Goal: Task Accomplishment & Management: Complete application form

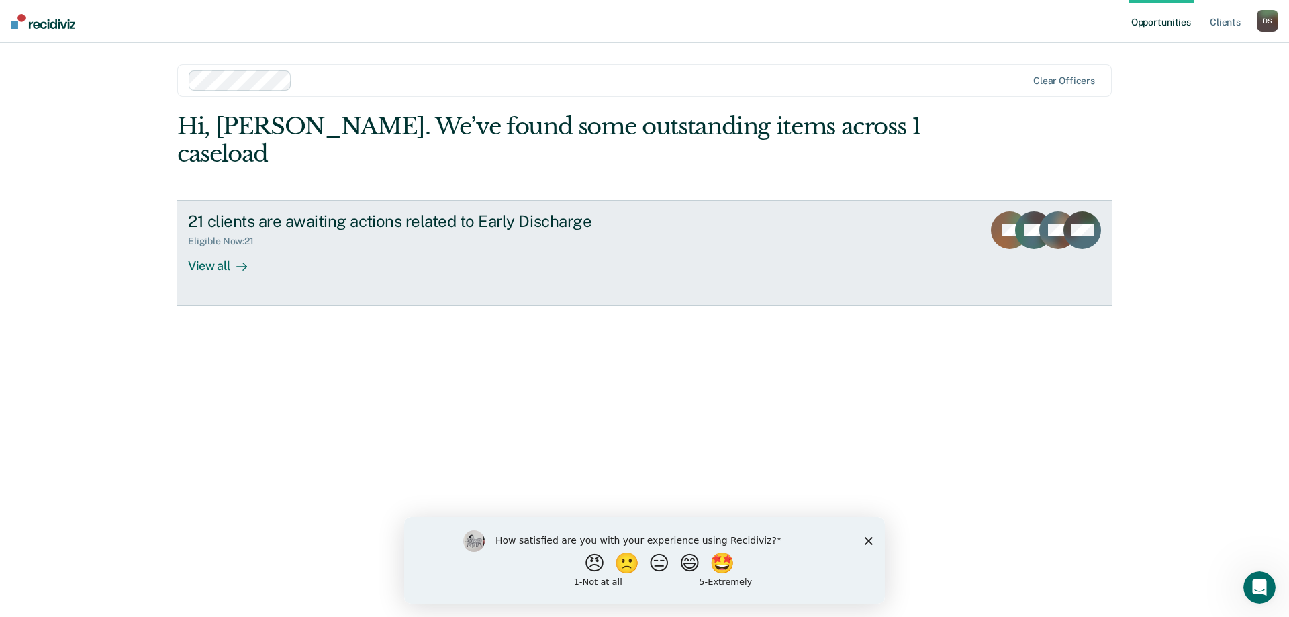
click at [208, 247] on div "View all" at bounding box center [225, 260] width 75 height 26
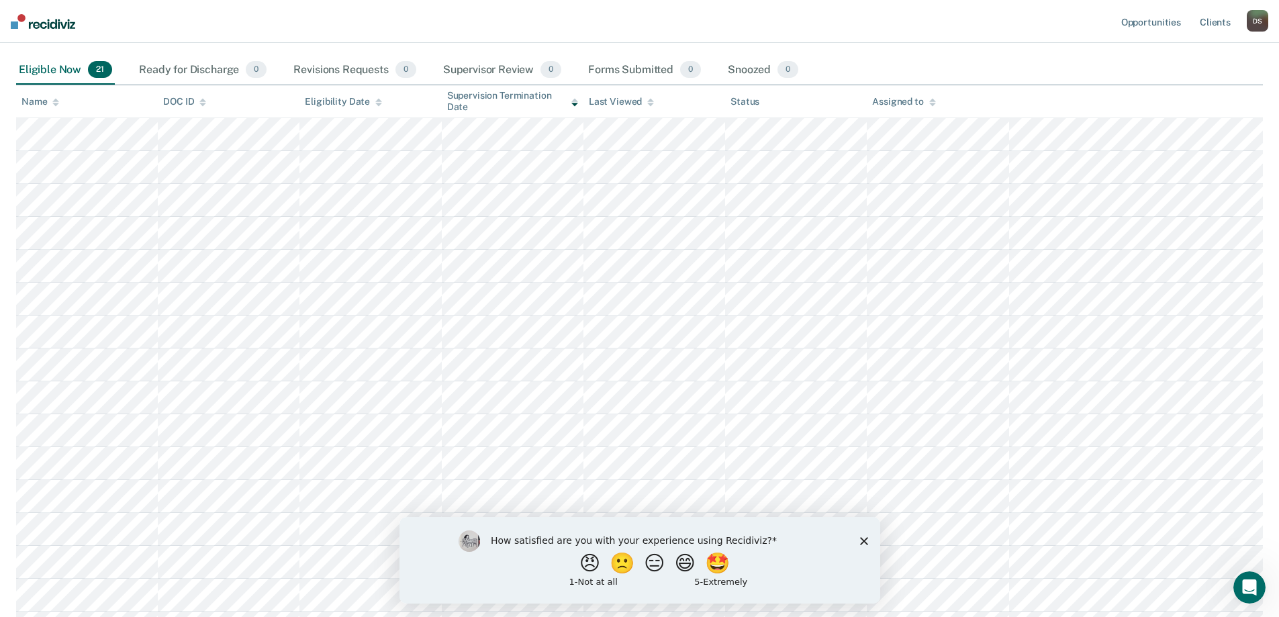
scroll to position [269, 0]
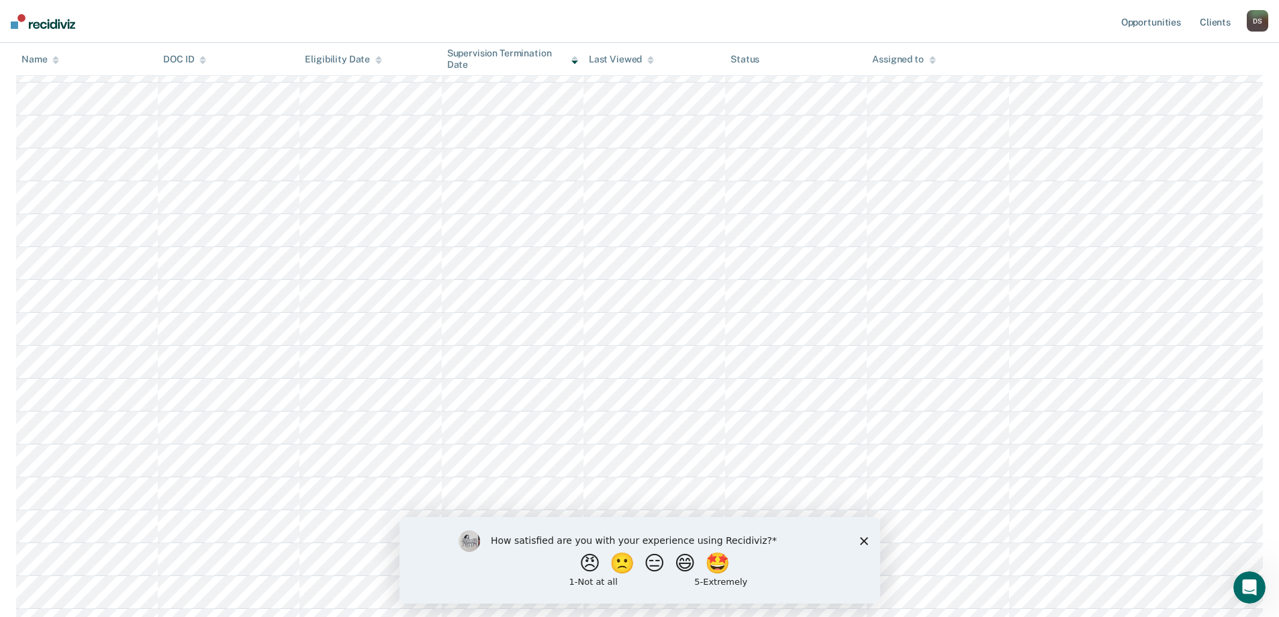
click at [861, 540] on icon "Close survey" at bounding box center [864, 541] width 8 height 8
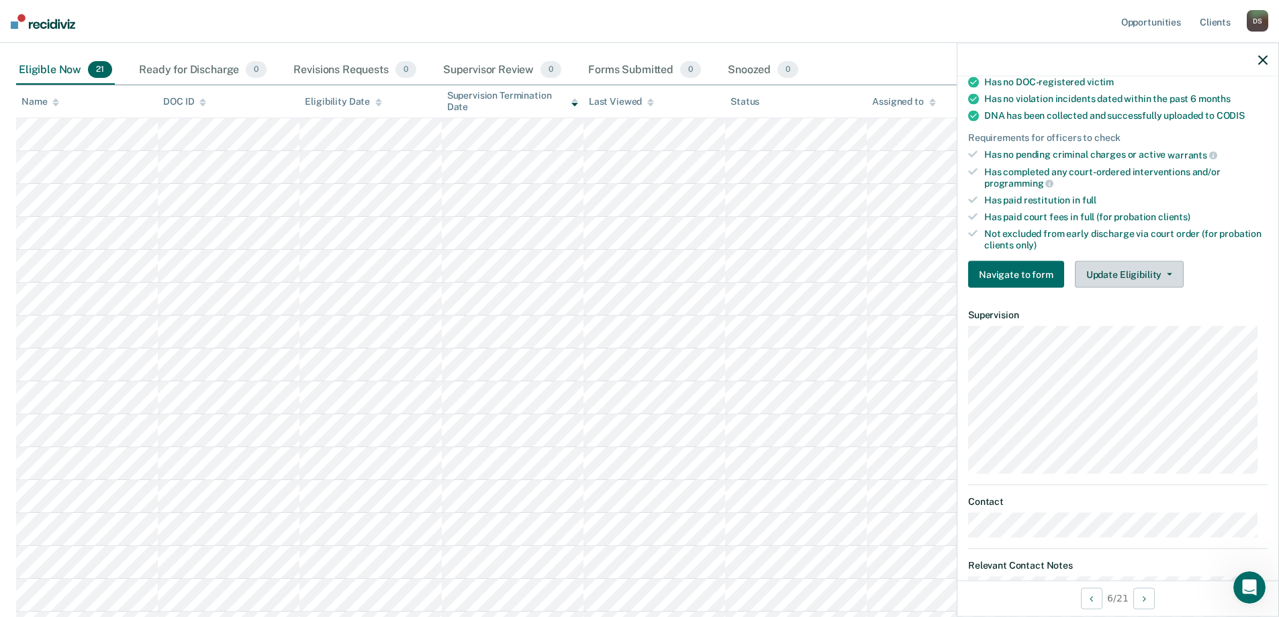
click at [1139, 269] on button "Update Eligibility" at bounding box center [1129, 274] width 109 height 27
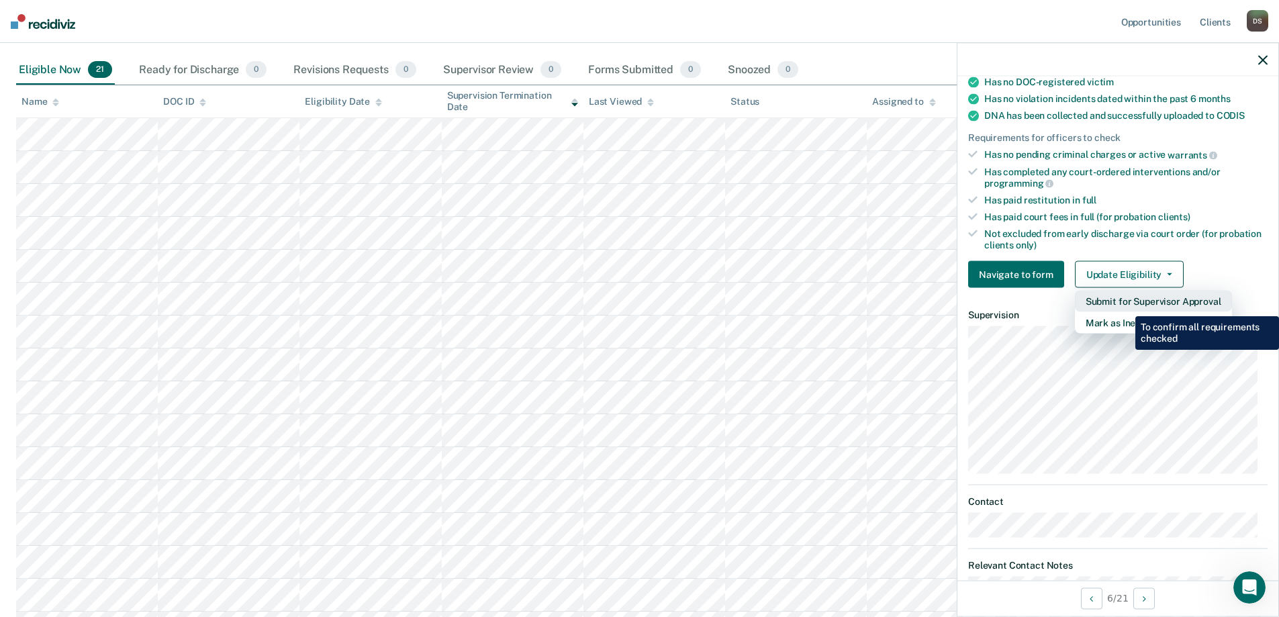
click at [1125, 306] on button "Submit for Supervisor Approval" at bounding box center [1153, 301] width 157 height 21
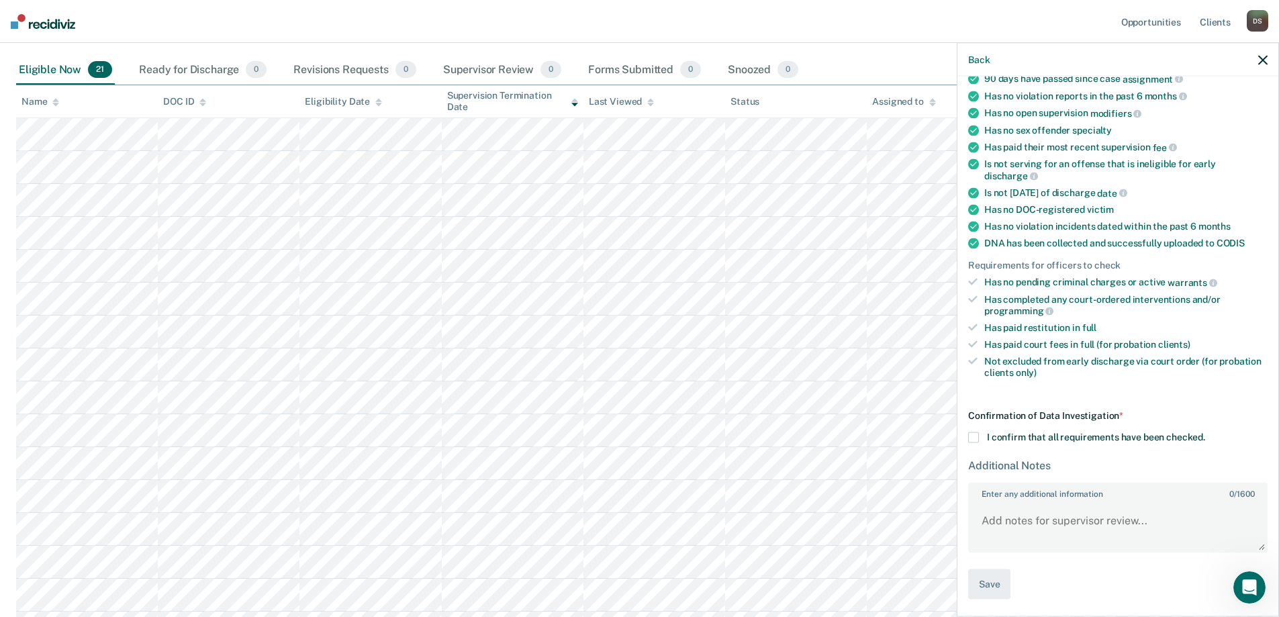
click at [970, 430] on div "Confirmation of Data Investigation * I confirm that all requirements have been …" at bounding box center [1117, 504] width 299 height 189
click at [978, 435] on span at bounding box center [973, 437] width 11 height 11
click at [1205, 432] on input "I confirm that all requirements have been checked." at bounding box center [1205, 432] width 0 height 0
click at [994, 587] on button "Save" at bounding box center [989, 584] width 42 height 30
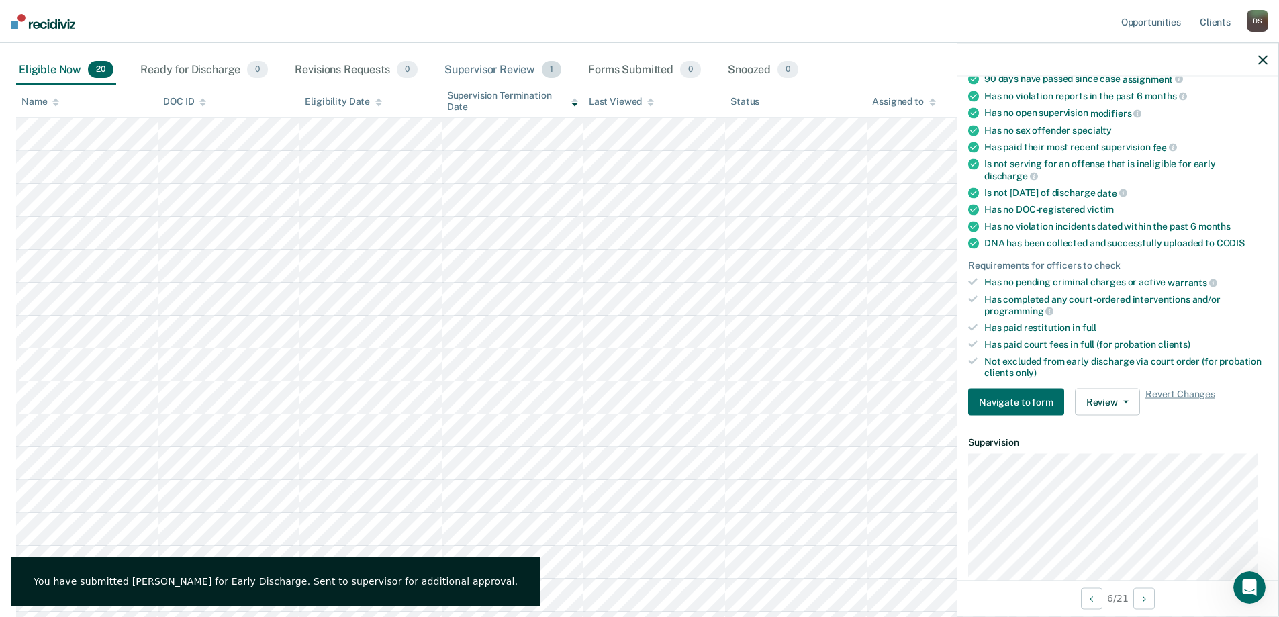
click at [500, 68] on div "Supervisor Review 1" at bounding box center [503, 71] width 123 height 30
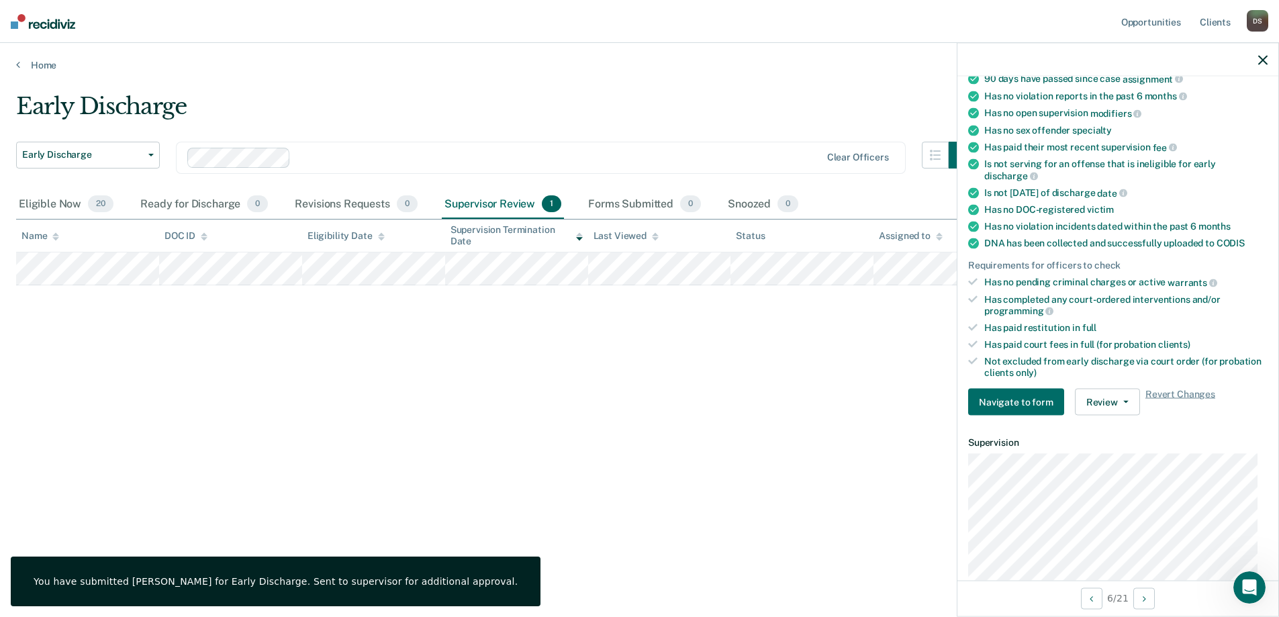
scroll to position [0, 0]
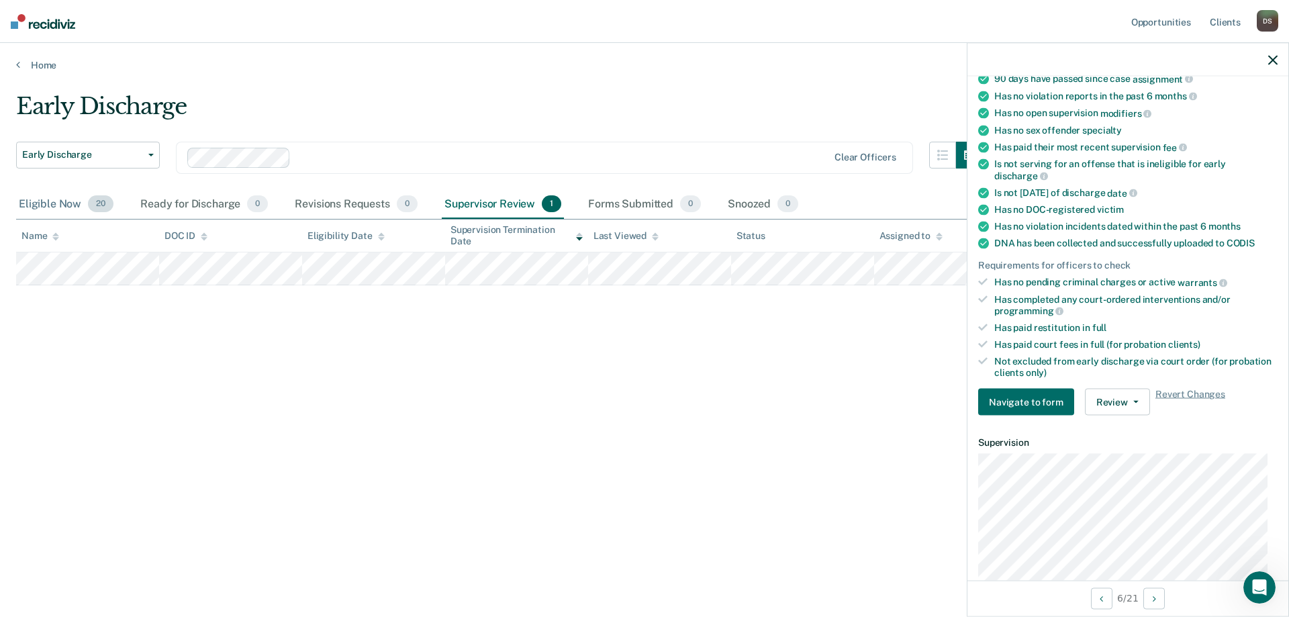
click at [68, 210] on div "Eligible Now 20" at bounding box center [66, 205] width 100 height 30
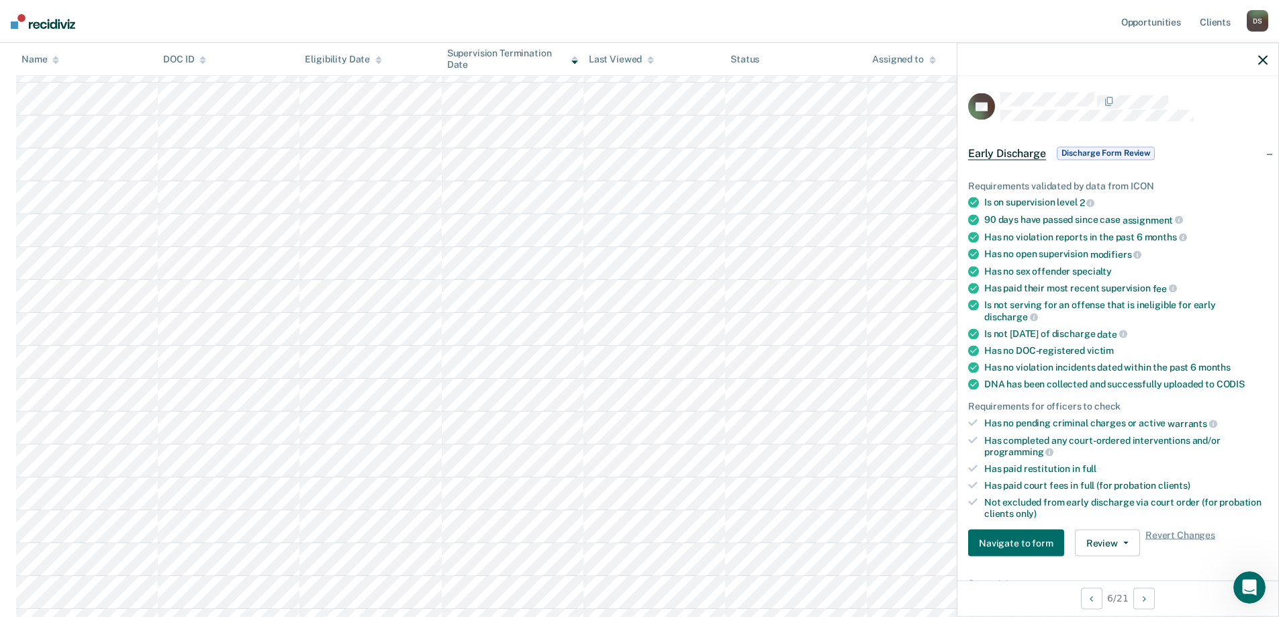
click at [1266, 59] on icon "button" at bounding box center [1262, 59] width 9 height 9
